Goal: Check status: Check status

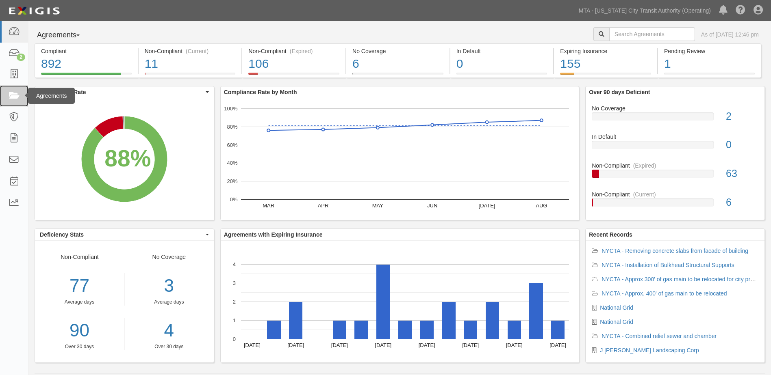
click at [15, 101] on link at bounding box center [14, 96] width 28 height 22
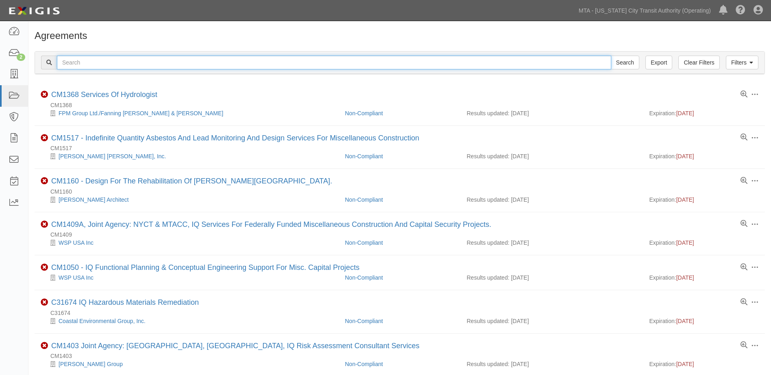
click at [210, 66] on input "text" at bounding box center [334, 63] width 554 height 14
type input "INS1567"
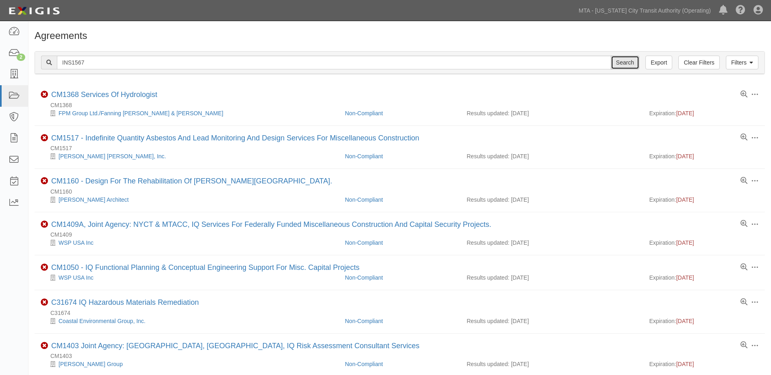
click at [623, 63] on input "Search" at bounding box center [625, 63] width 28 height 14
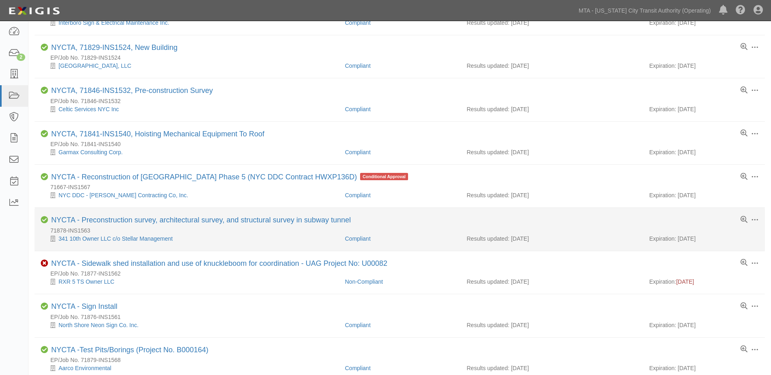
scroll to position [122, 0]
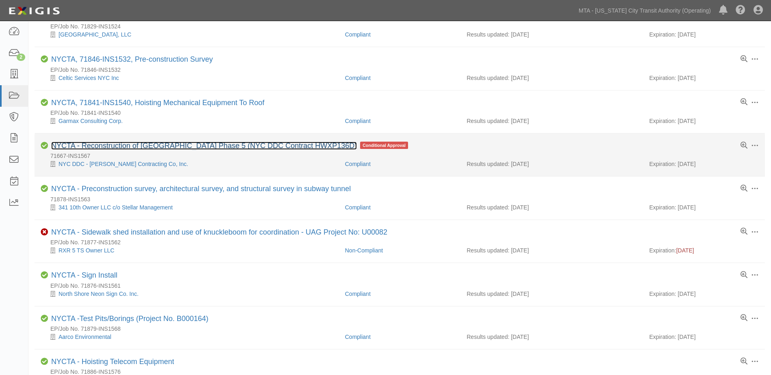
click at [124, 145] on link "NYCTA - Reconstruction of [GEOGRAPHIC_DATA] Phase 5 (NYC DDC Contract HWXP136D)" at bounding box center [204, 146] width 306 height 8
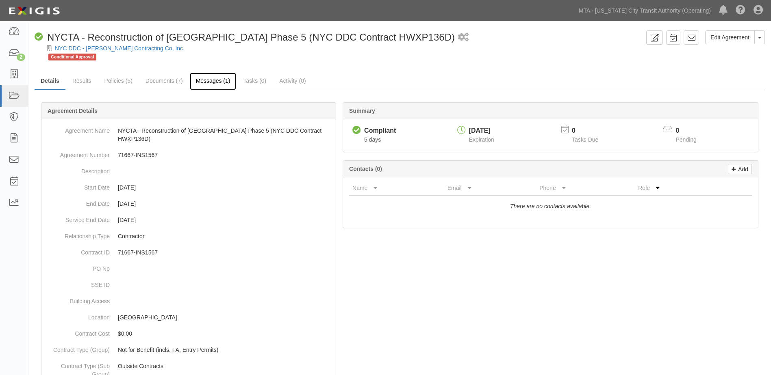
click at [217, 83] on link "Messages (1)" at bounding box center [213, 81] width 47 height 17
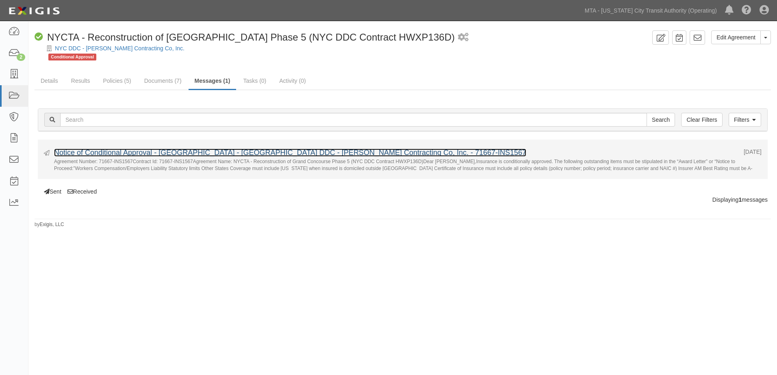
click at [322, 154] on link "Notice of Conditional Approval - [GEOGRAPHIC_DATA] - [GEOGRAPHIC_DATA] DDC - [P…" at bounding box center [290, 153] width 472 height 8
